Goal: Task Accomplishment & Management: Use online tool/utility

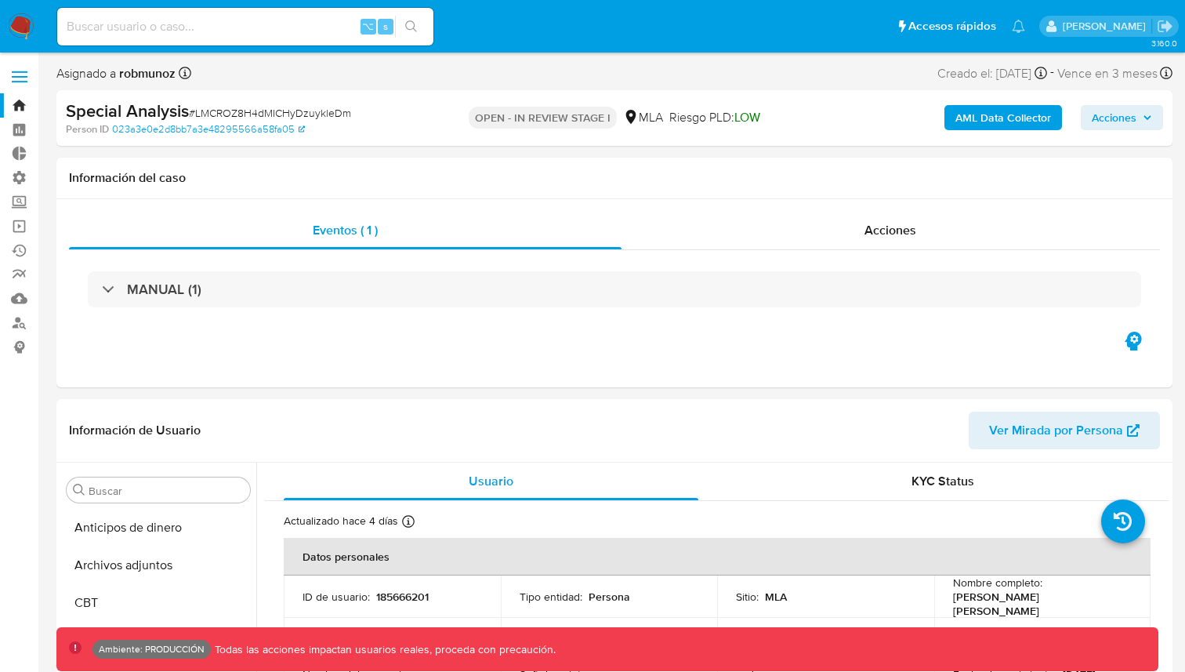
select select "10"
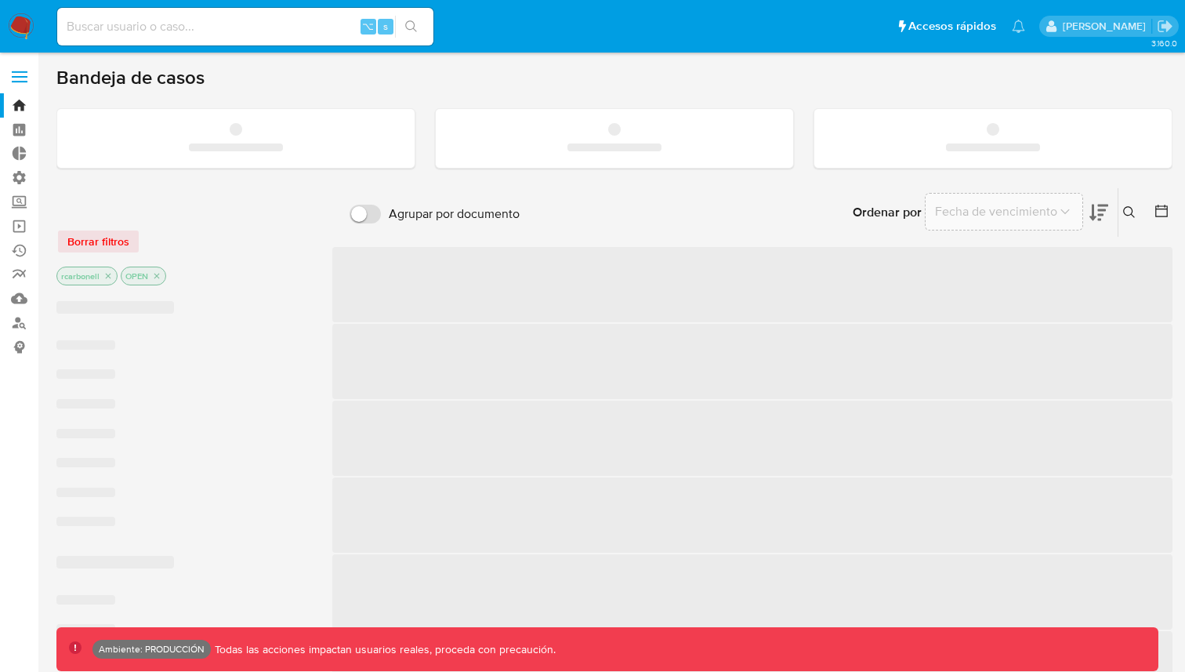
click at [26, 70] on label at bounding box center [19, 76] width 39 height 33
click at [0, 0] on input "checkbox" at bounding box center [0, 0] width 0 height 0
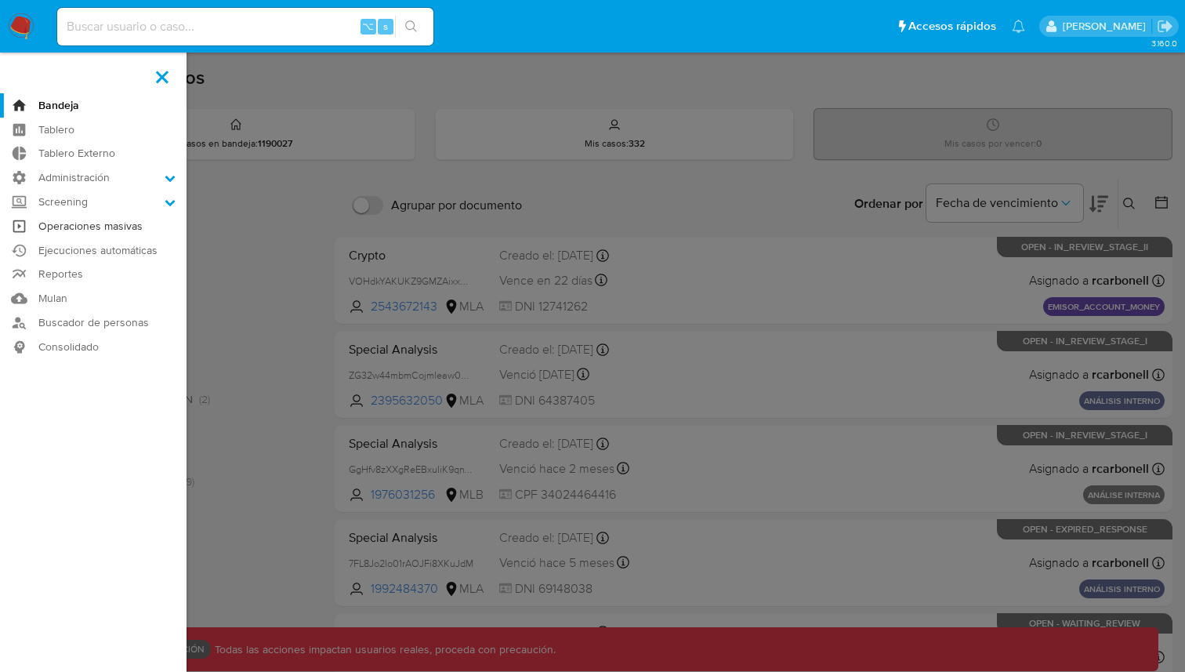
click at [85, 224] on link "Operaciones masivas" at bounding box center [93, 226] width 187 height 24
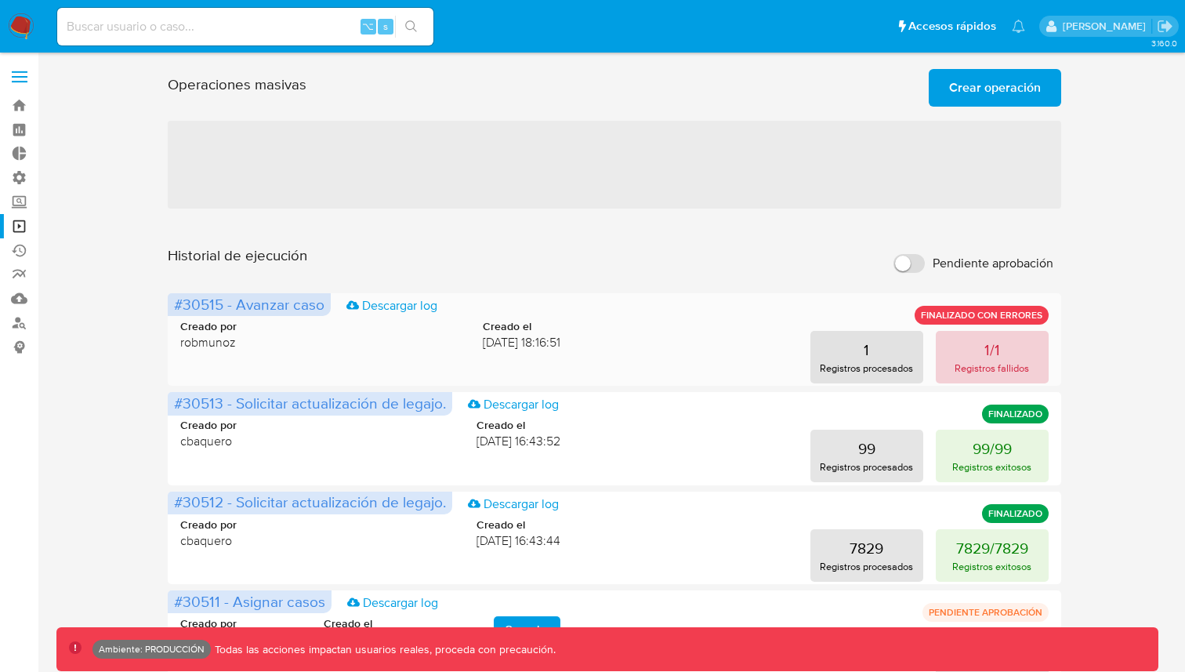
click at [958, 353] on button "1/1 Registros fallidos" at bounding box center [992, 357] width 113 height 53
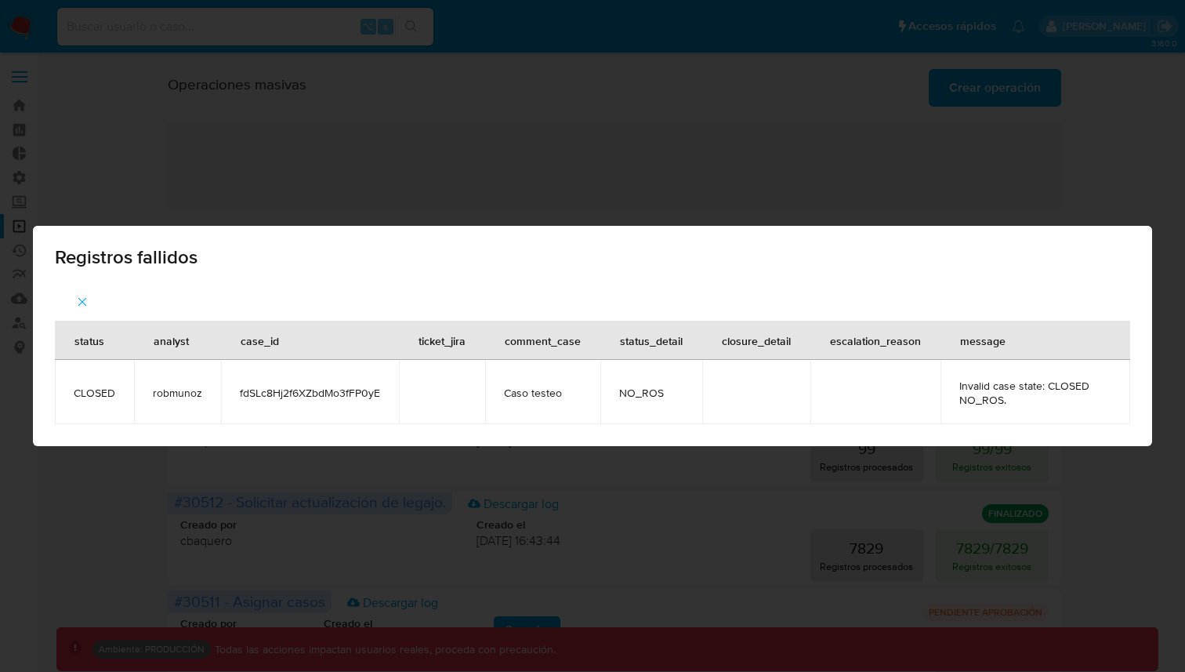
click at [1074, 178] on div "Registros fallidos status analyst case_id ticket_jira comment_case status_detai…" at bounding box center [592, 336] width 1185 height 672
click at [1067, 174] on div "Registros fallidos status analyst case_id ticket_jira comment_case status_detai…" at bounding box center [592, 336] width 1185 height 672
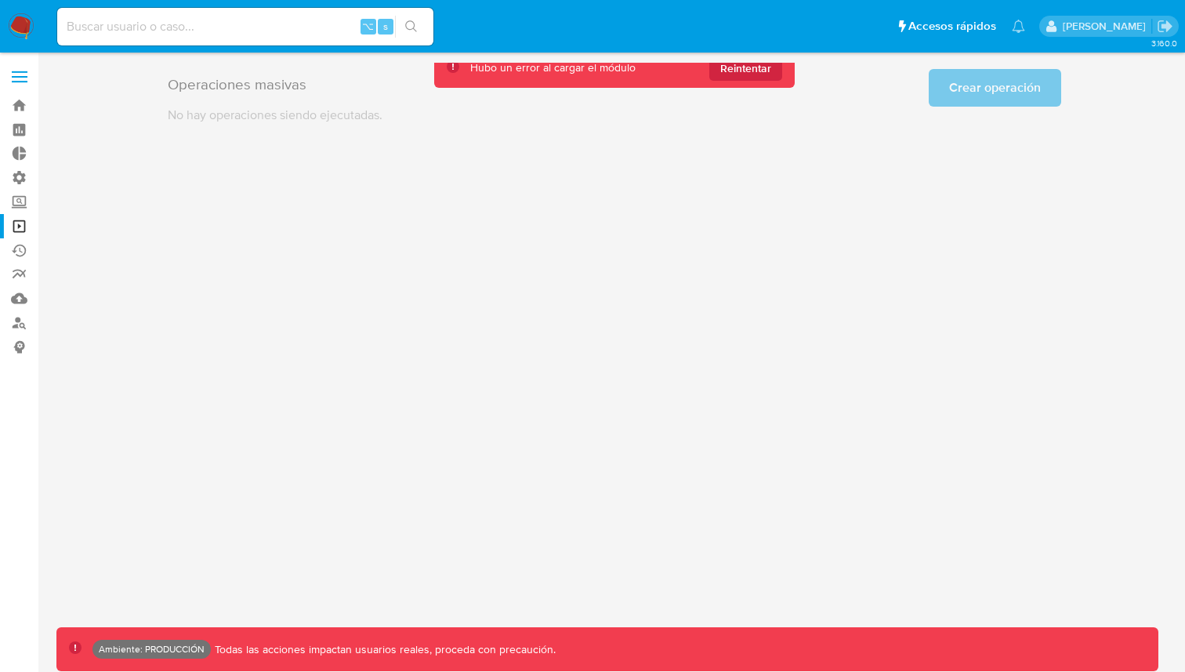
click at [642, 240] on div "3.160.0 Ambiente: PRODUCCIÓN Todas las acciones impactan usuarios reales, proce…" at bounding box center [614, 362] width 1116 height 599
